Goal: Navigation & Orientation: Find specific page/section

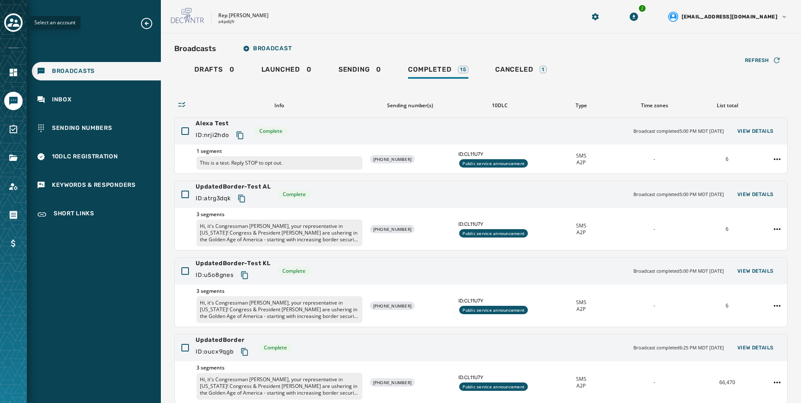
click at [11, 17] on icon "Toggle account select drawer" at bounding box center [14, 23] width 12 height 12
click at [20, 24] on div "Toggle account select drawer" at bounding box center [13, 22] width 15 height 15
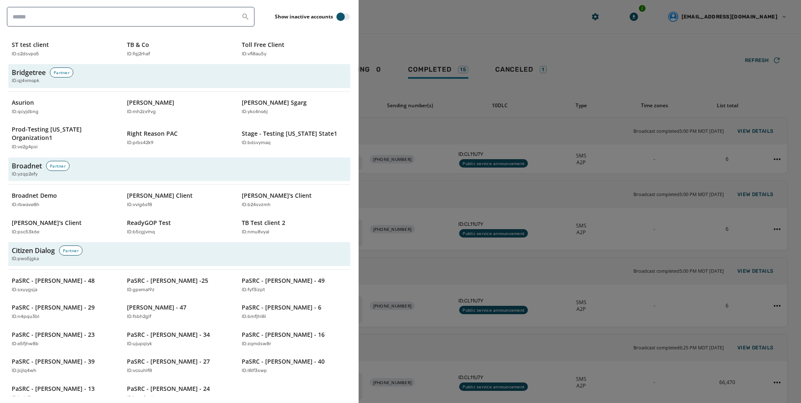
scroll to position [293, 0]
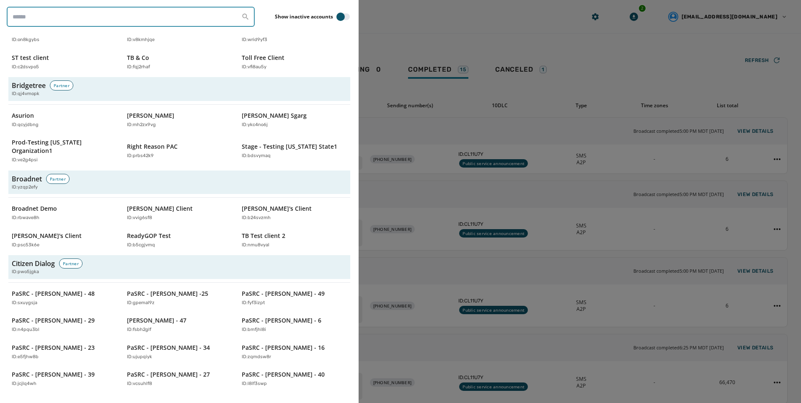
click at [113, 20] on input "search" at bounding box center [131, 17] width 248 height 20
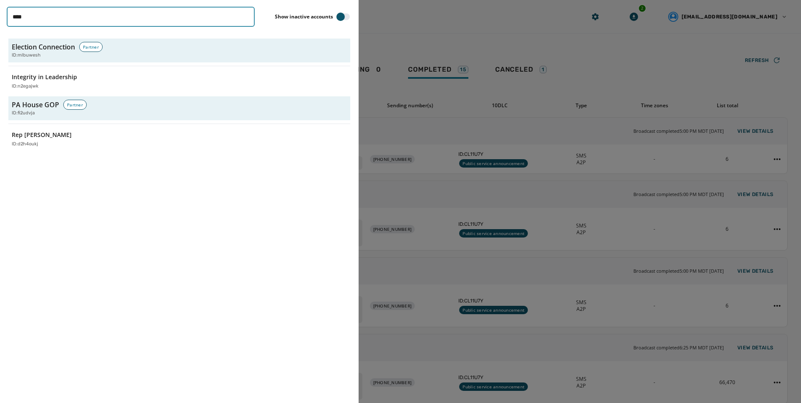
scroll to position [0, 0]
type input "****"
click at [68, 144] on div "ID: d2h4oukj" at bounding box center [60, 144] width 97 height 7
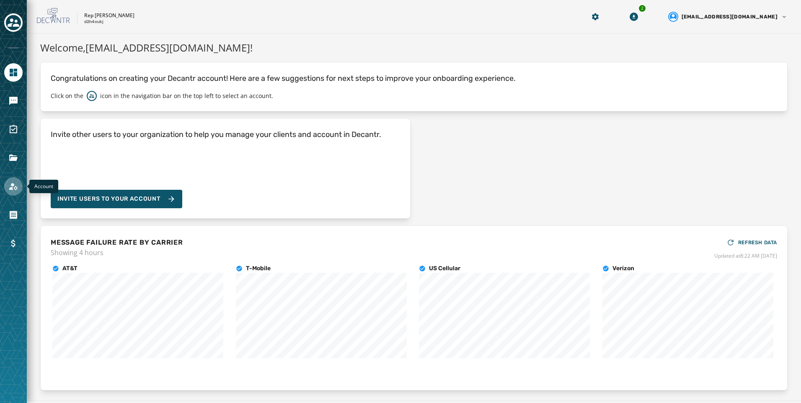
click at [18, 188] on icon "Navigate to Account" at bounding box center [13, 186] width 10 height 10
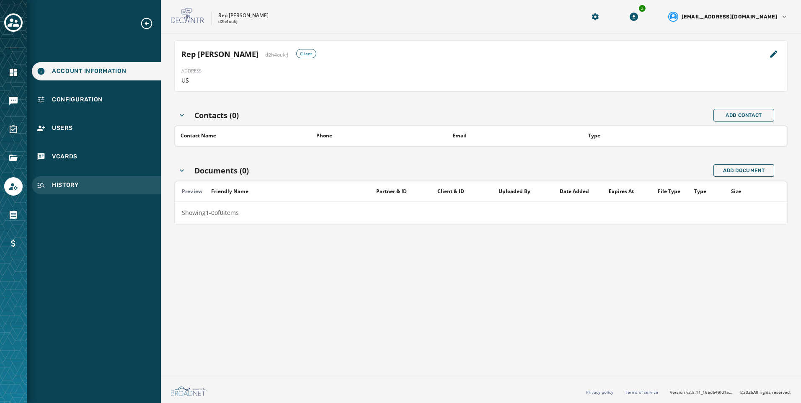
click at [93, 185] on div "History" at bounding box center [96, 185] width 129 height 18
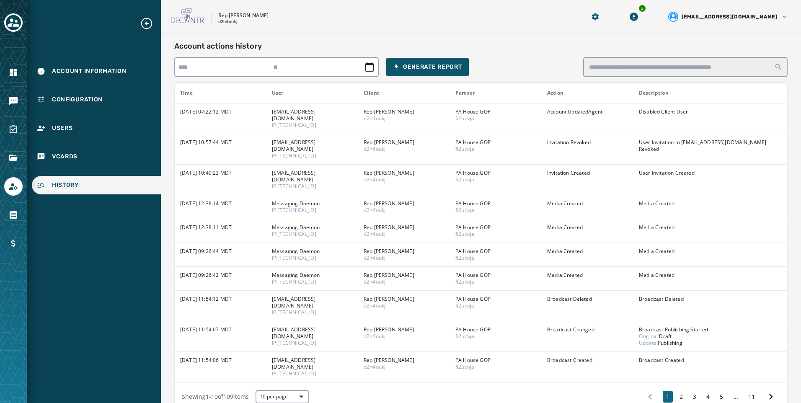
click at [220, 14] on p "Rep [PERSON_NAME]" at bounding box center [243, 15] width 50 height 7
drag, startPoint x: 215, startPoint y: 24, endPoint x: 239, endPoint y: 23, distance: 23.9
click at [239, 23] on div "Rep Robert Leadbeter d2h4oukj" at bounding box center [367, 17] width 393 height 18
copy p "d2h4oukj"
click at [133, 130] on div "Users" at bounding box center [96, 128] width 129 height 18
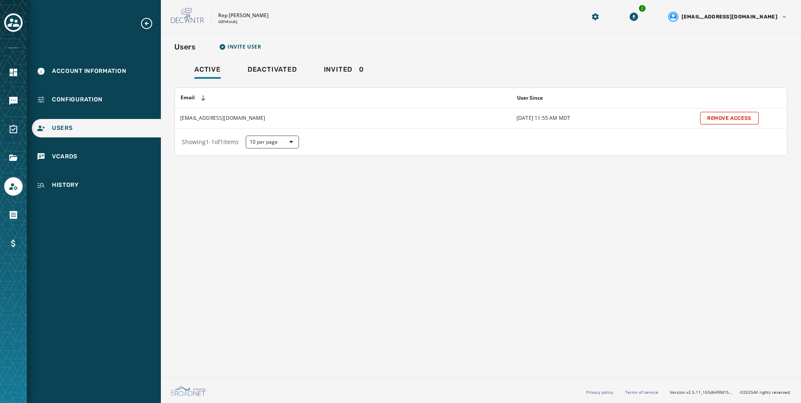
click at [348, 8] on div "Rep Robert Leadbeter d2h4oukj" at bounding box center [367, 17] width 393 height 18
click at [97, 183] on div "History" at bounding box center [96, 185] width 129 height 18
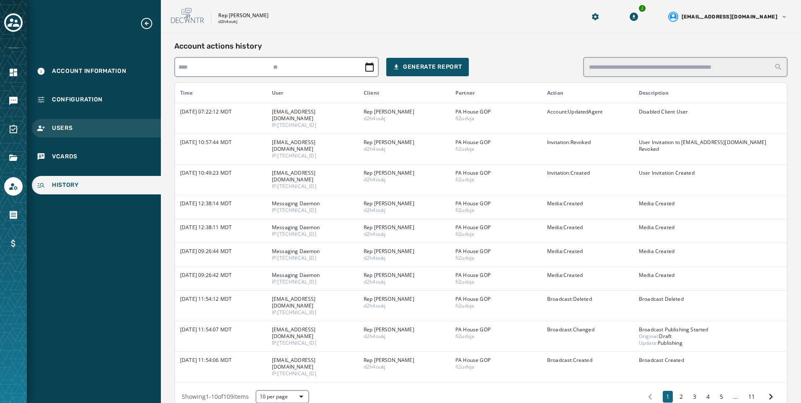
click at [107, 132] on div "Users" at bounding box center [96, 128] width 129 height 18
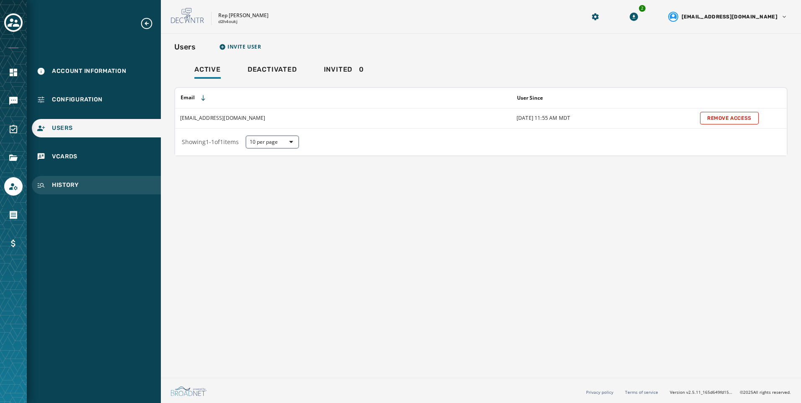
click at [44, 187] on icon "Navigate to History" at bounding box center [41, 185] width 8 height 8
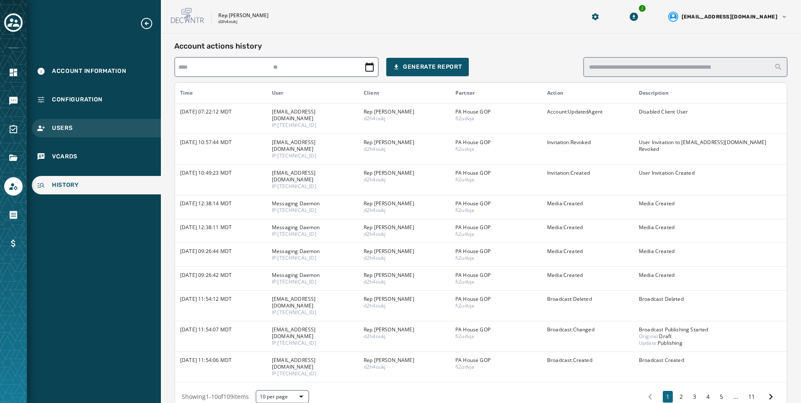
click at [65, 135] on div "Users" at bounding box center [96, 128] width 129 height 18
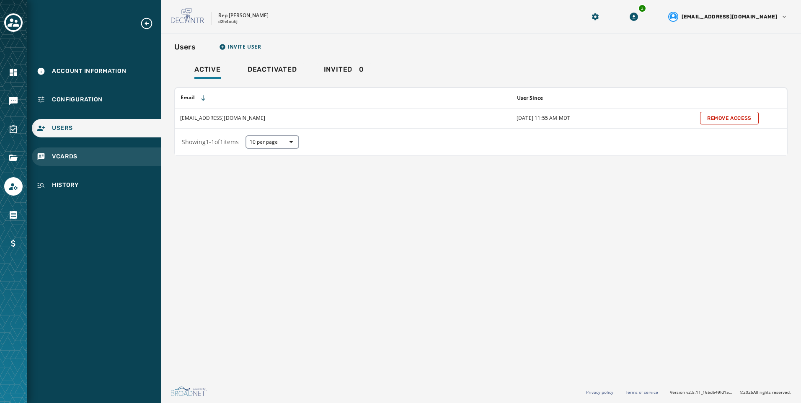
drag, startPoint x: 98, startPoint y: 162, endPoint x: 101, endPoint y: 153, distance: 10.0
click at [98, 162] on div "vCards" at bounding box center [96, 156] width 129 height 18
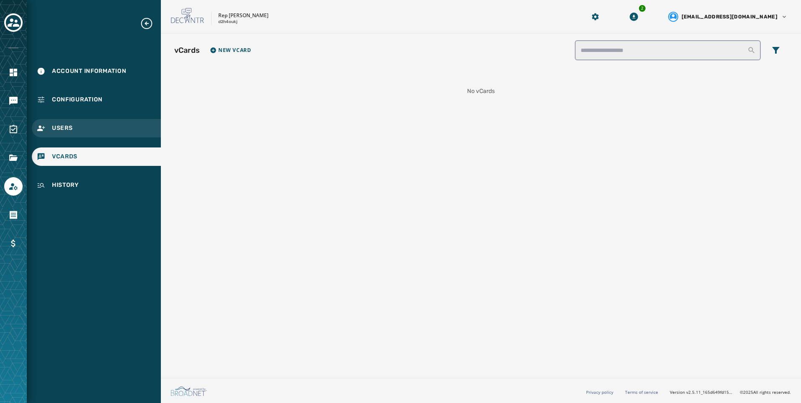
click at [112, 128] on div "Users" at bounding box center [96, 128] width 129 height 18
